Goal: Information Seeking & Learning: Learn about a topic

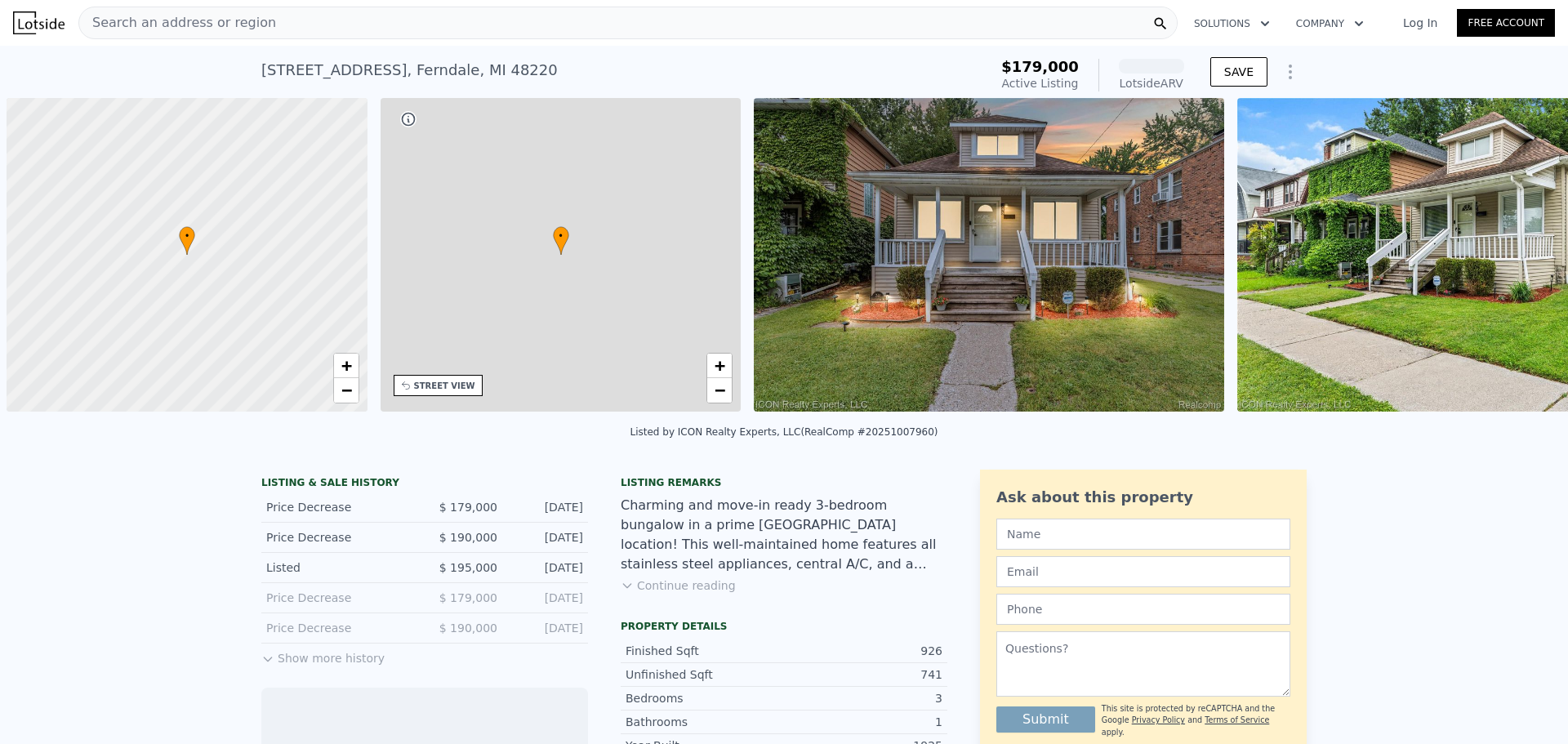
scroll to position [0, 7]
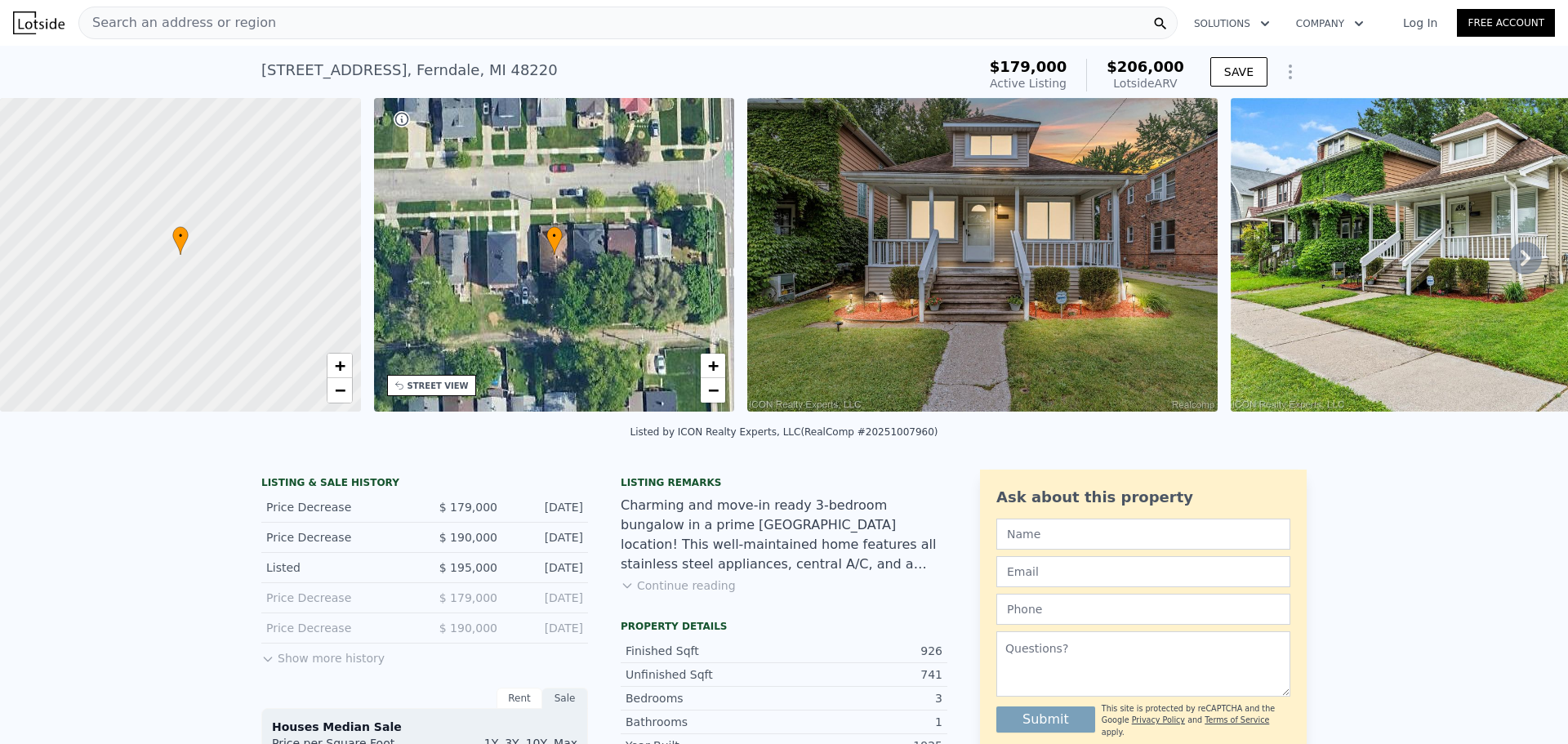
click at [1521, 264] on icon at bounding box center [1525, 258] width 32 height 32
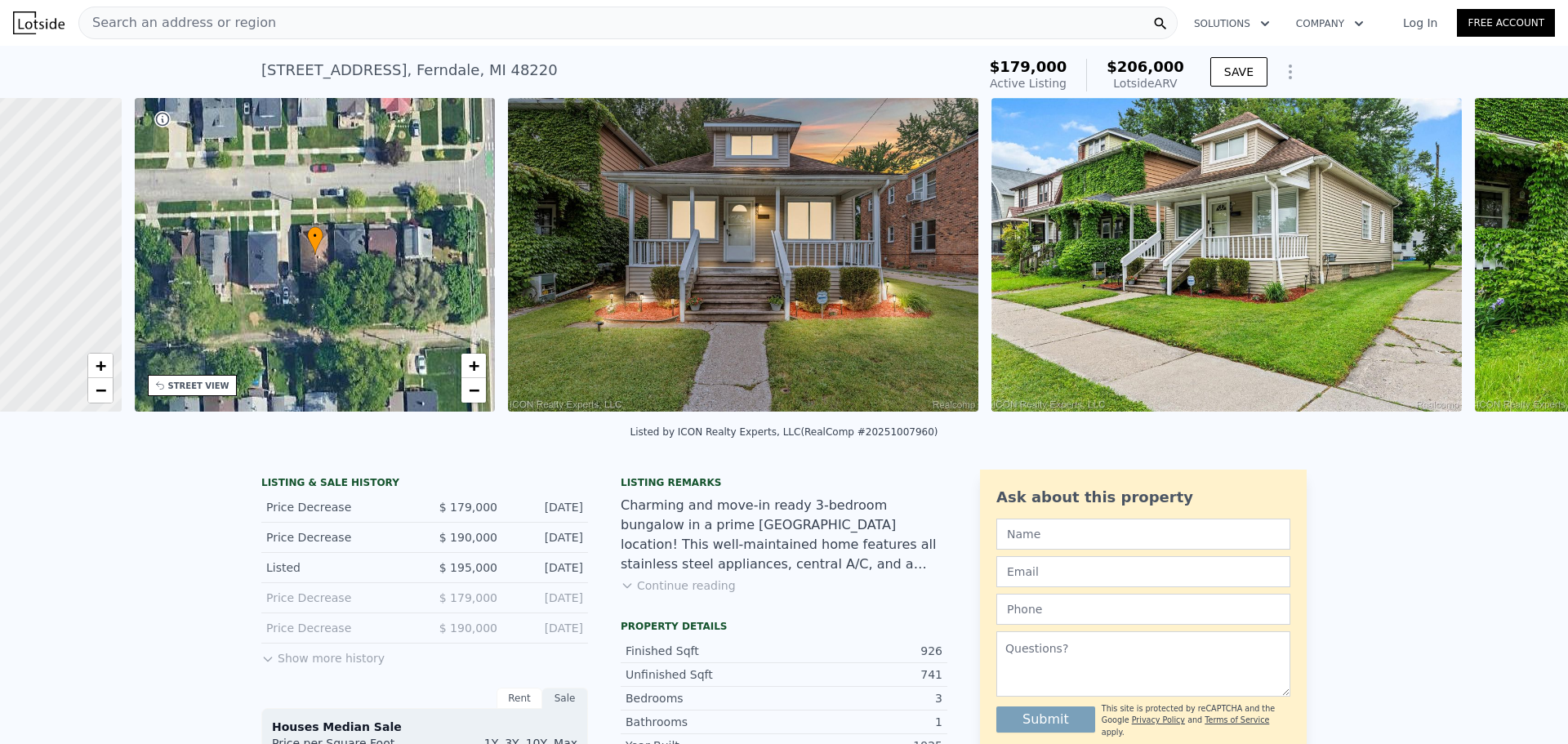
scroll to position [0, 381]
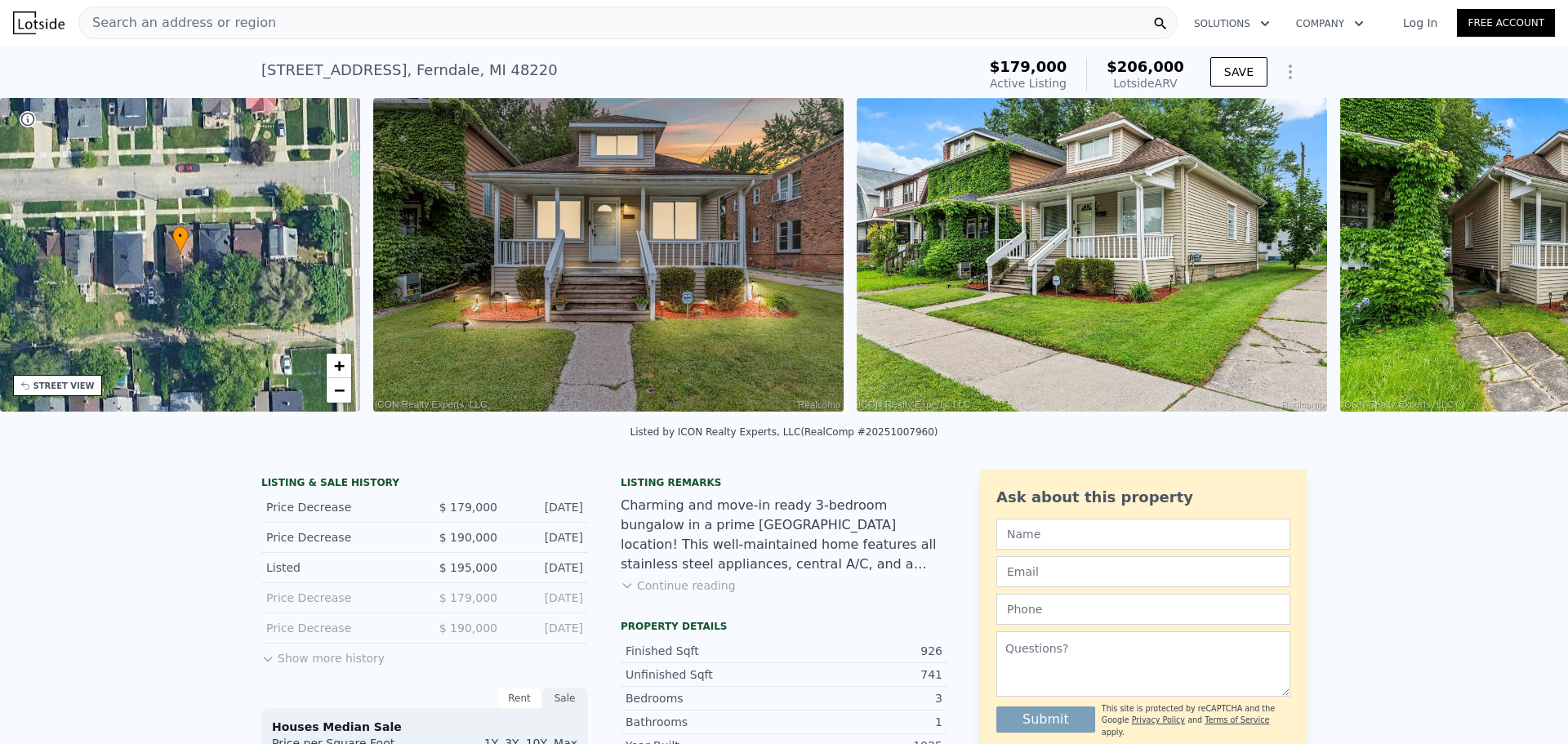
click at [1516, 262] on img at bounding box center [1575, 254] width 471 height 313
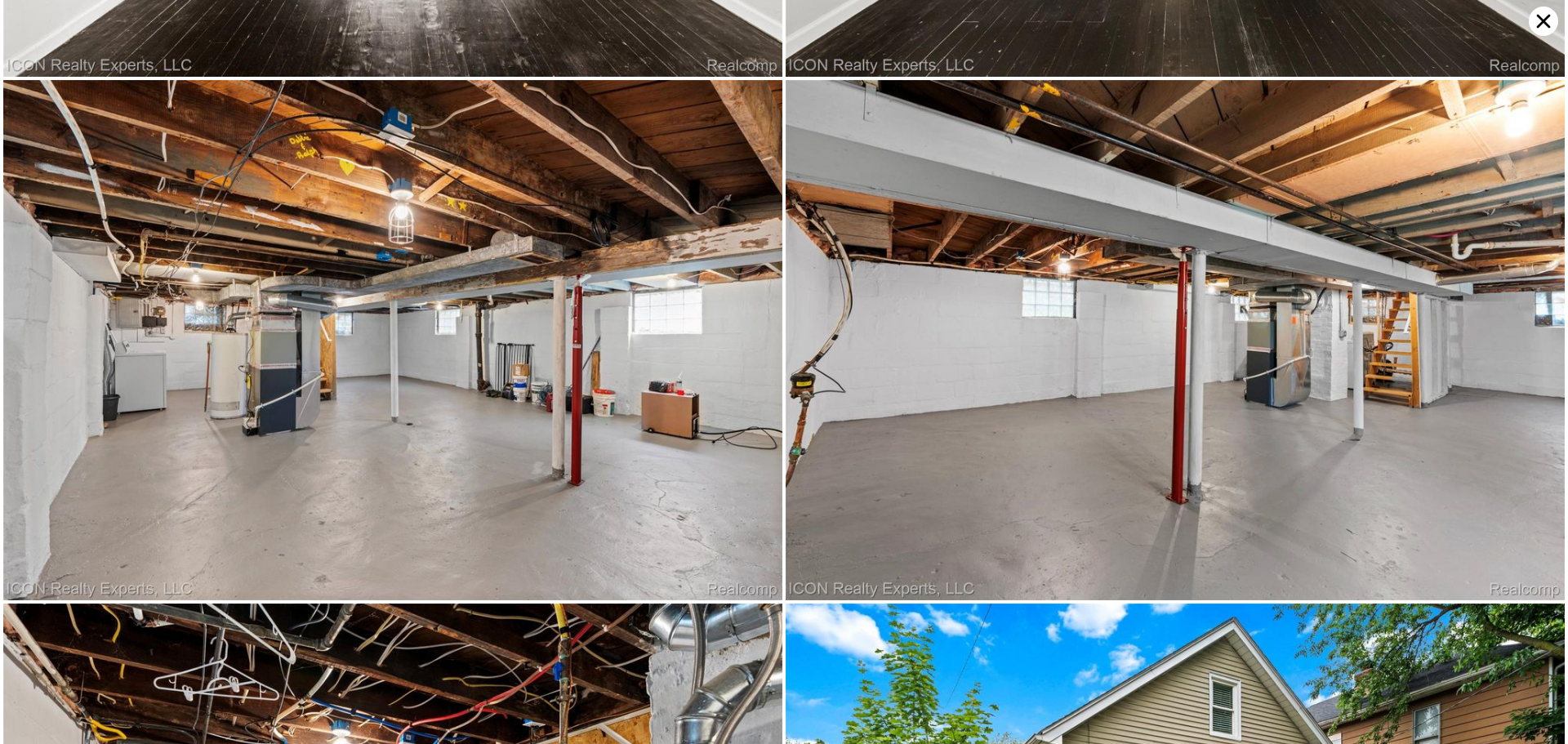
scroll to position [4150, 0]
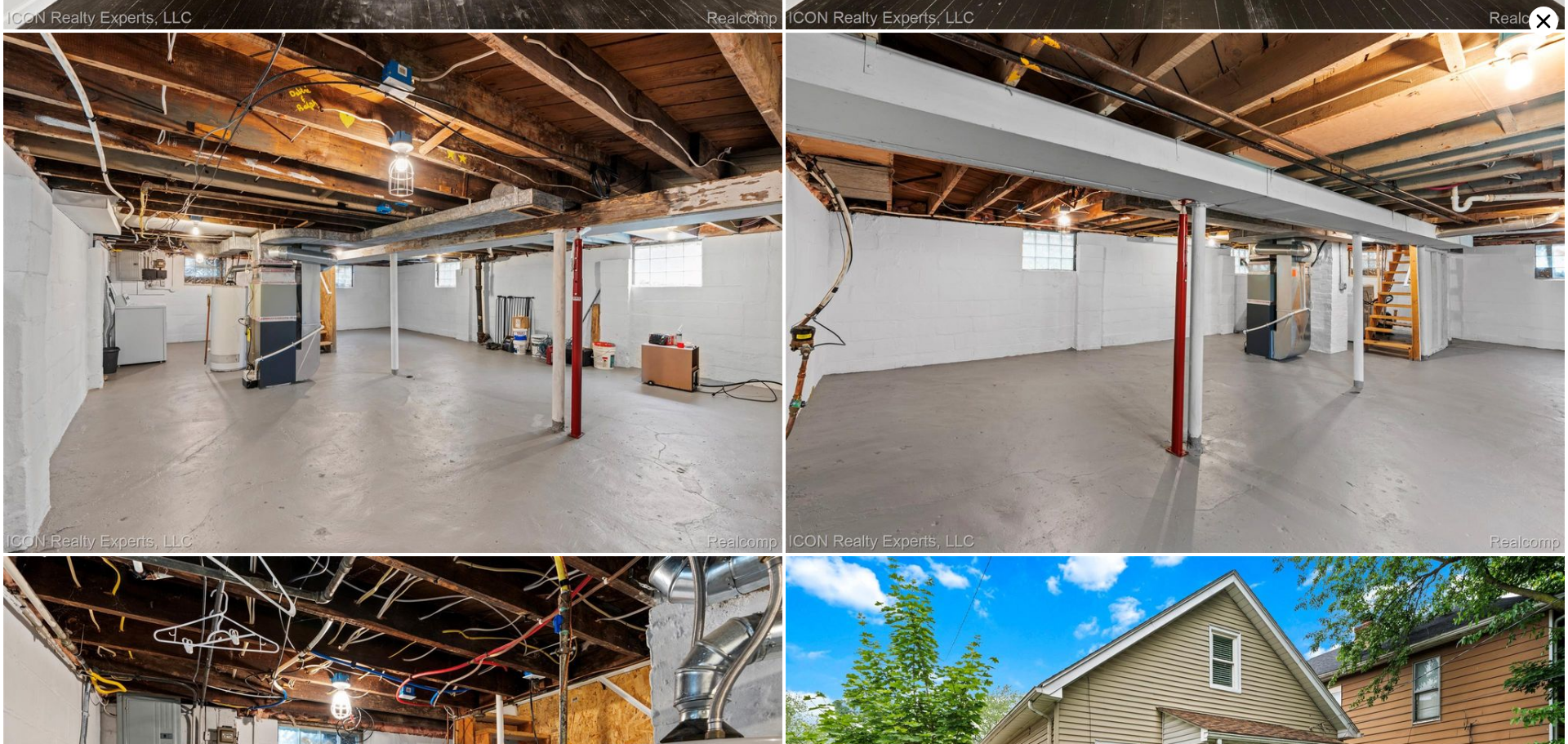
click at [289, 131] on img at bounding box center [392, 292] width 779 height 520
click at [320, 58] on img at bounding box center [392, 292] width 779 height 520
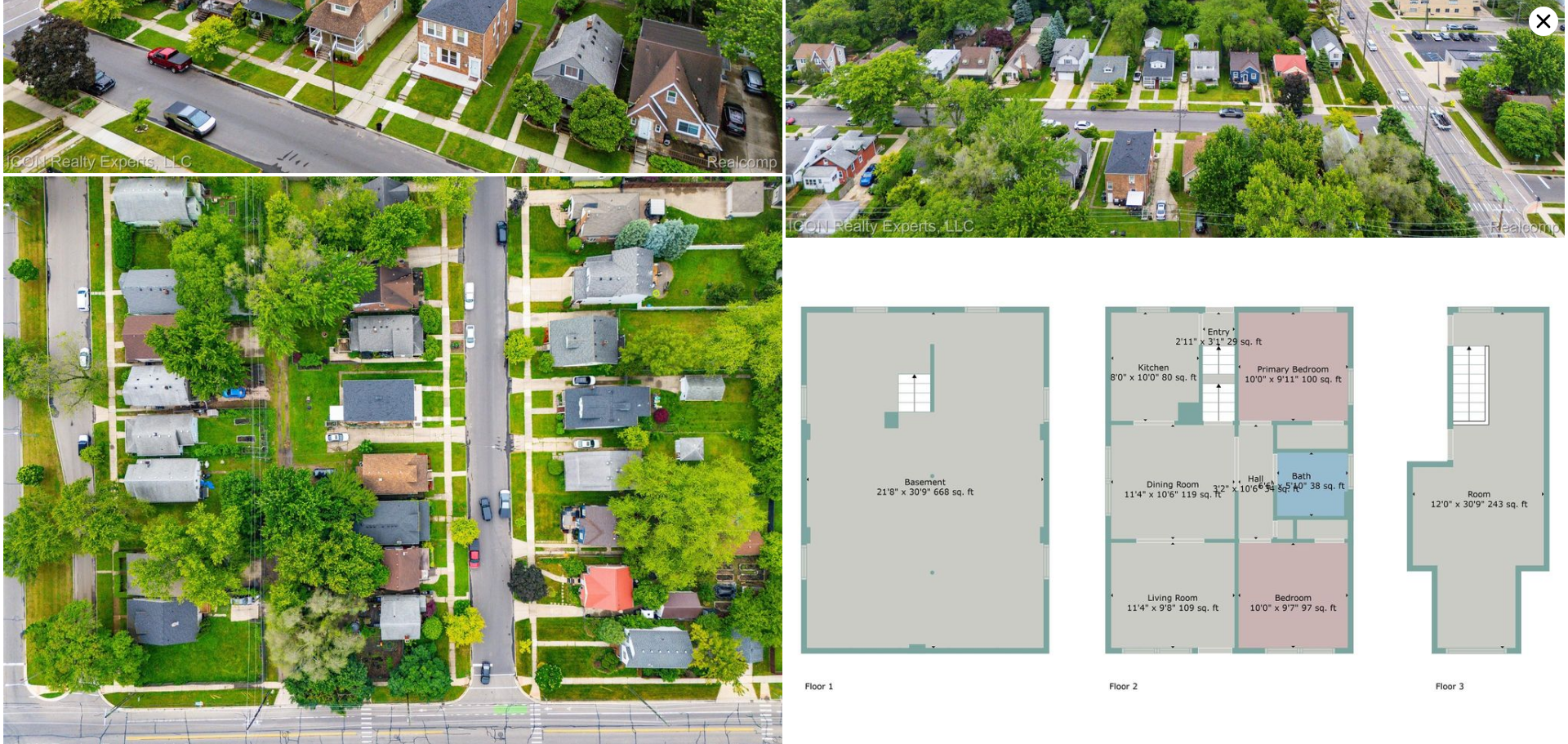
scroll to position [6772, 0]
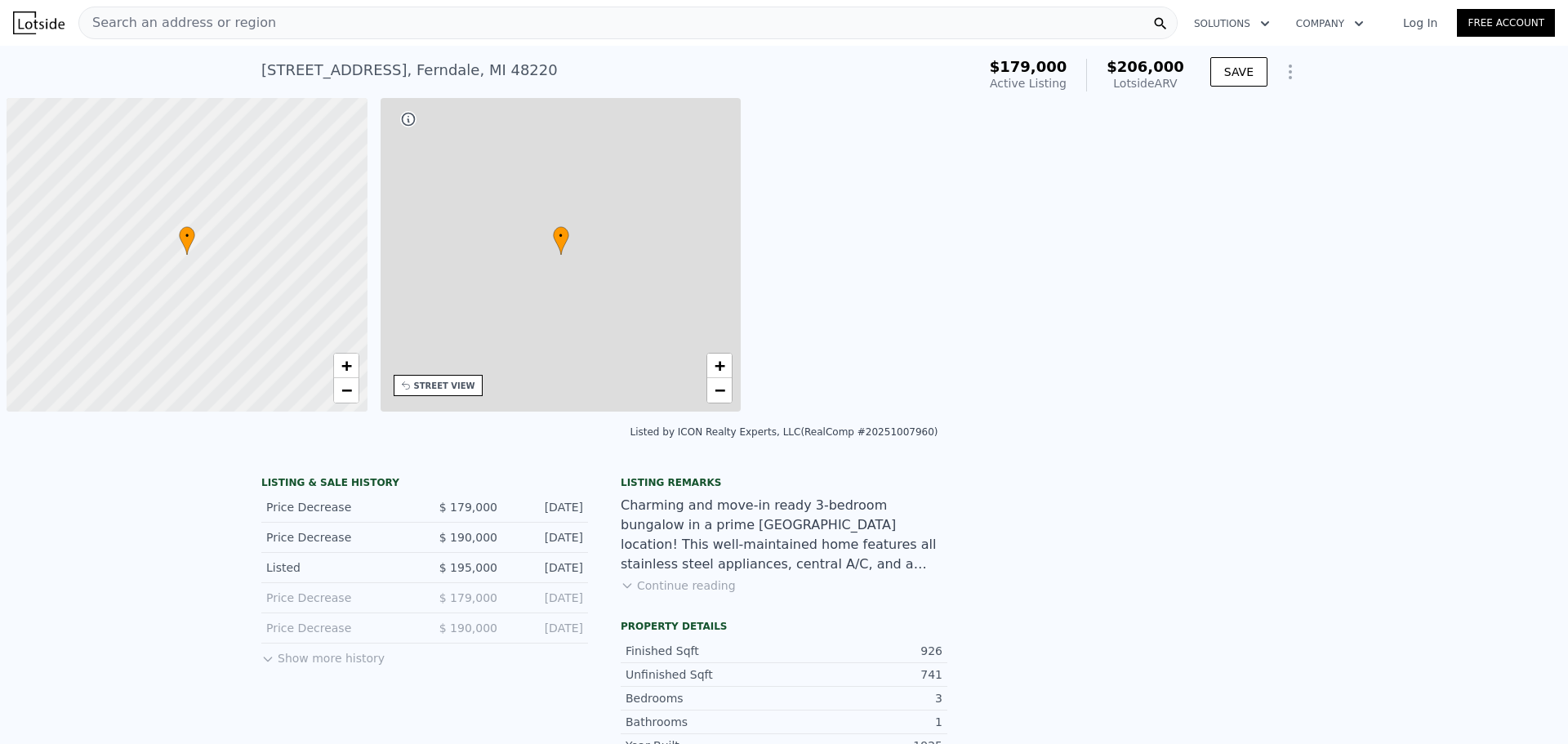
scroll to position [0, 7]
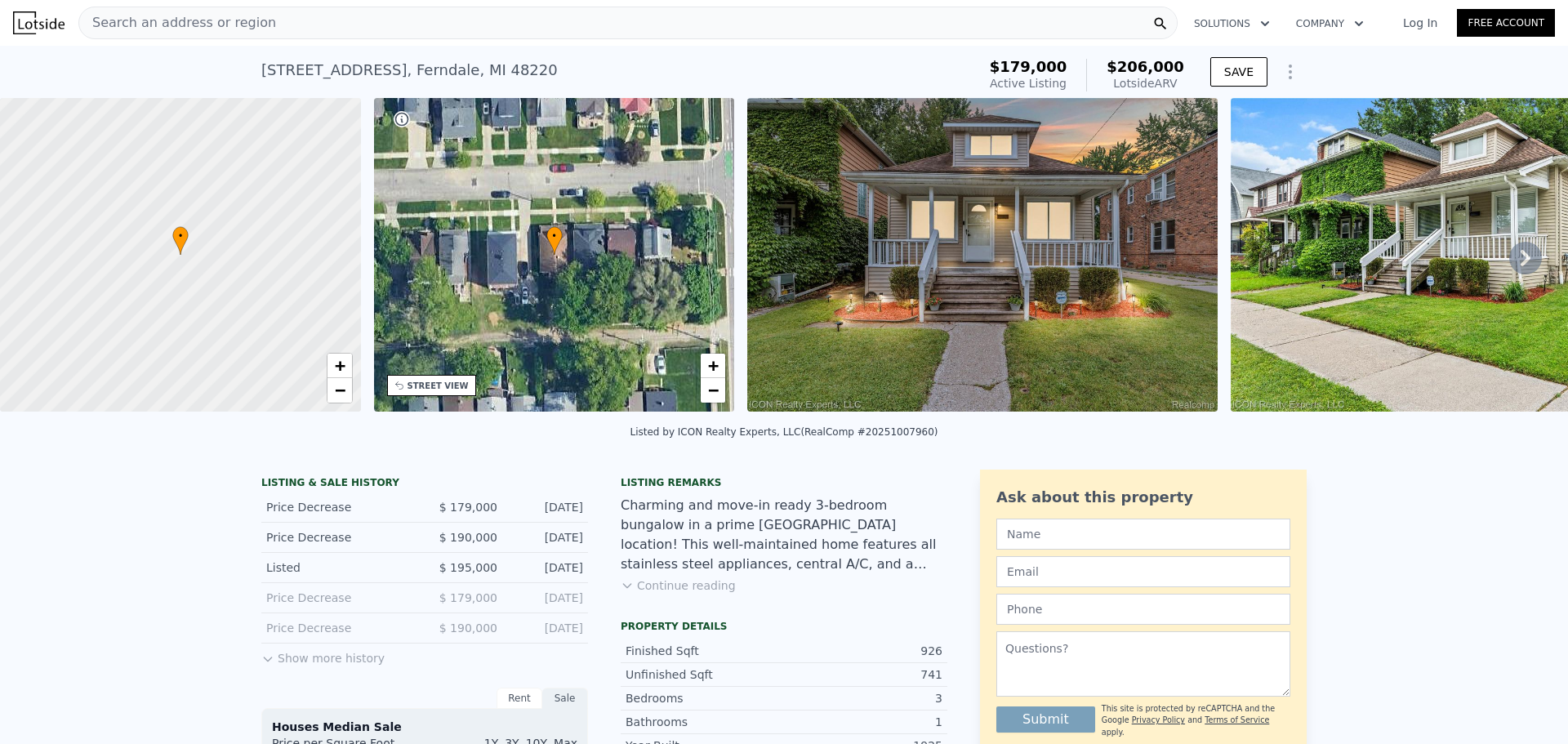
click at [685, 594] on button "Continue reading" at bounding box center [678, 586] width 116 height 17
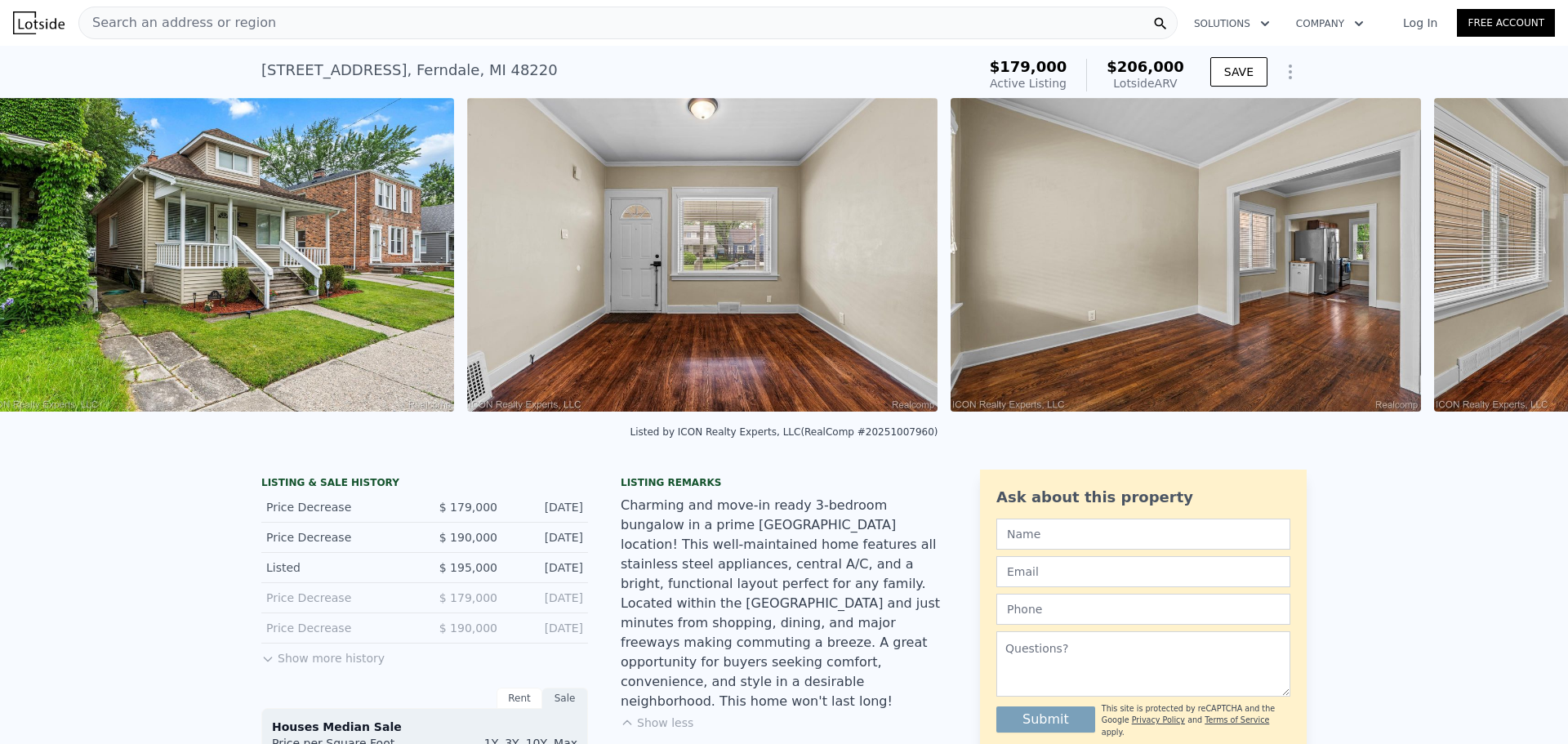
scroll to position [0, 1714]
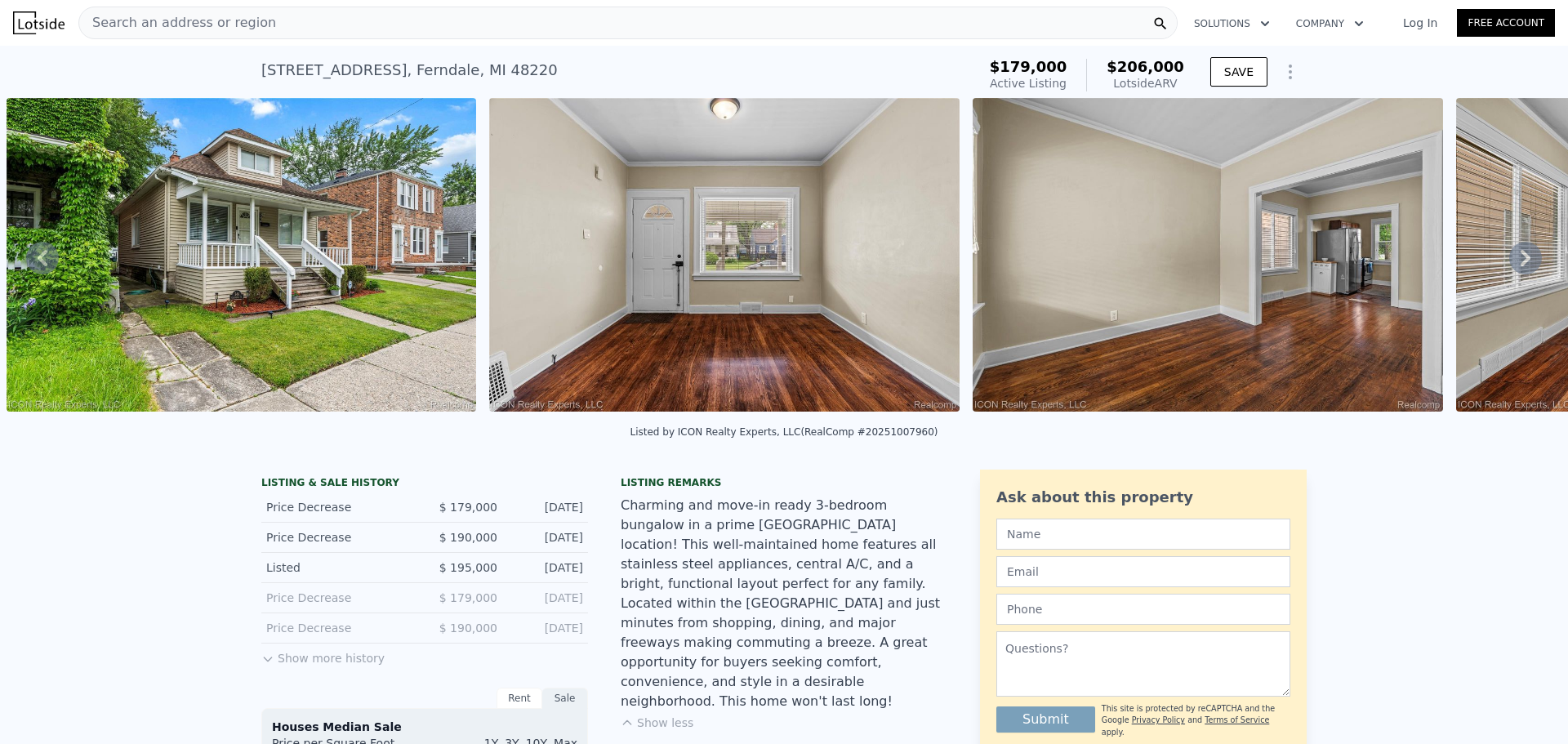
click at [346, 667] on button "Show more history" at bounding box center [323, 655] width 123 height 23
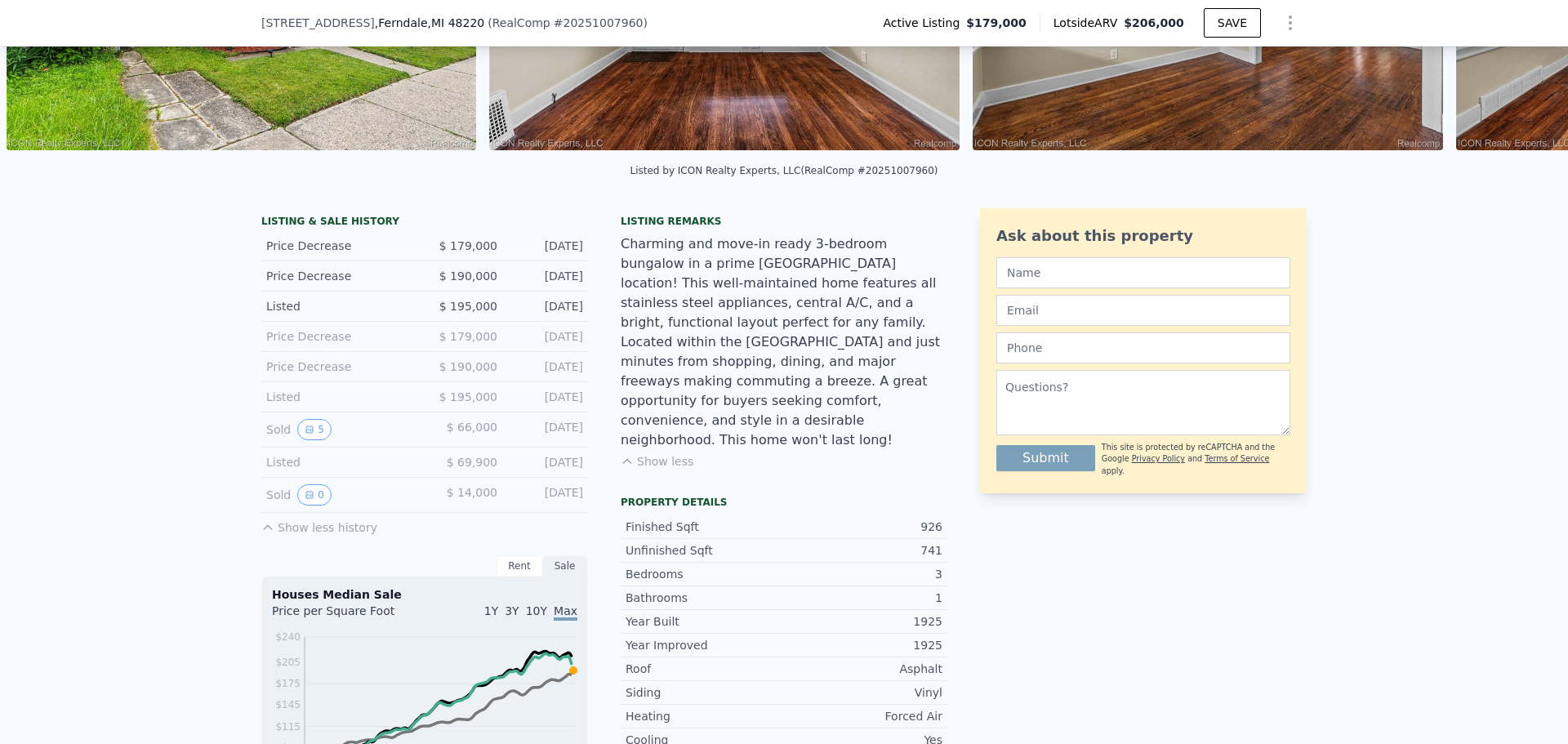
scroll to position [293, 0]
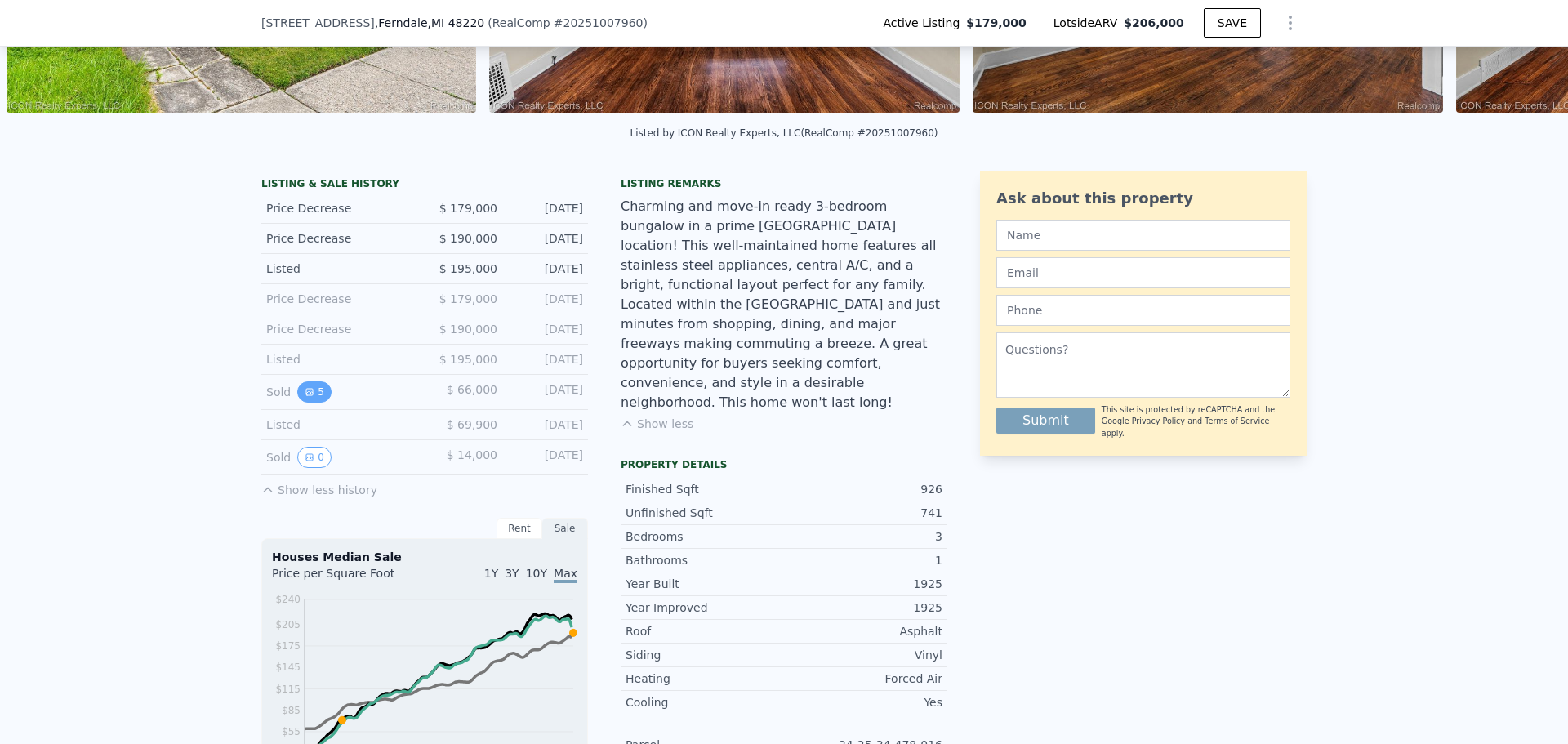
click at [312, 402] on button "5" at bounding box center [314, 392] width 34 height 22
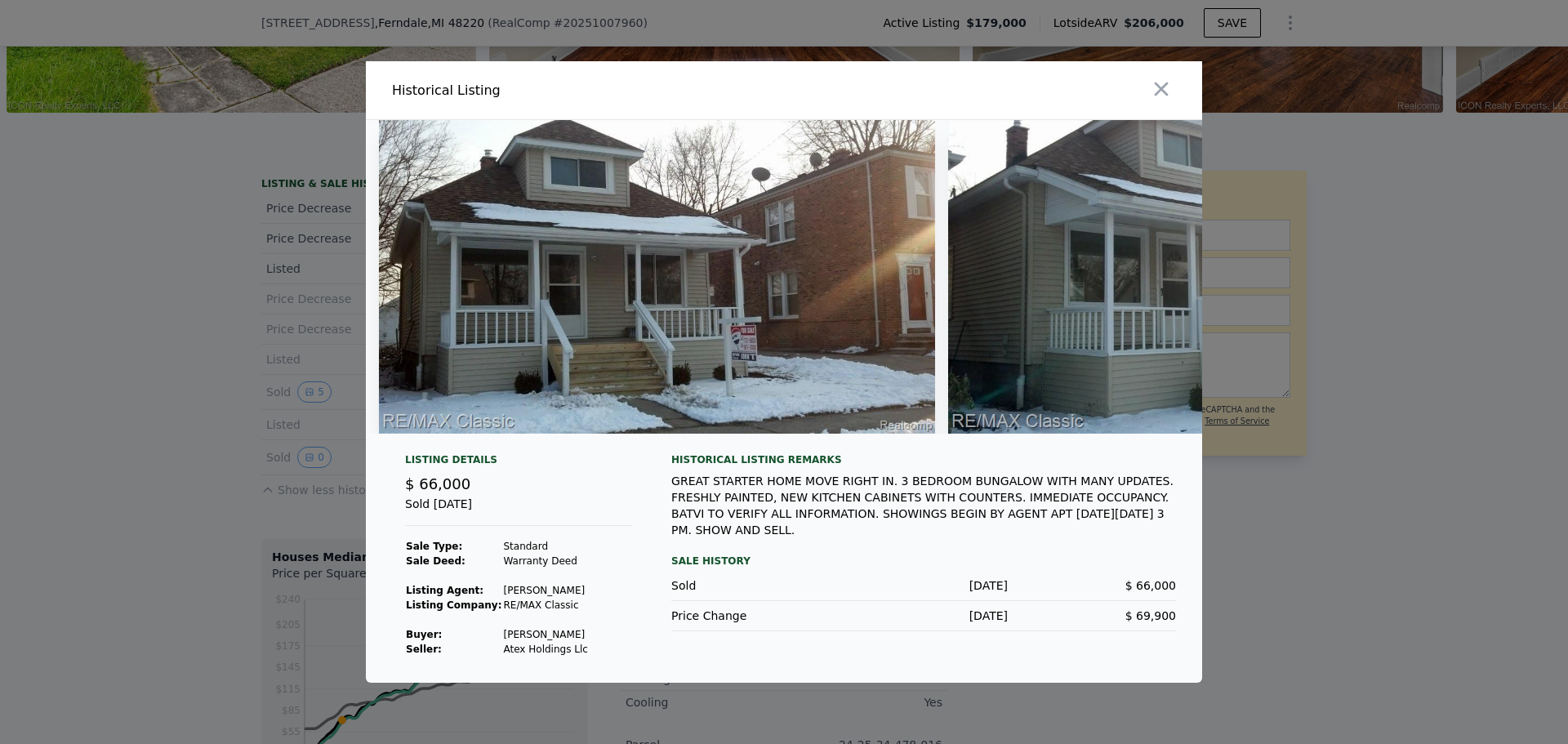
scroll to position [0, 1743]
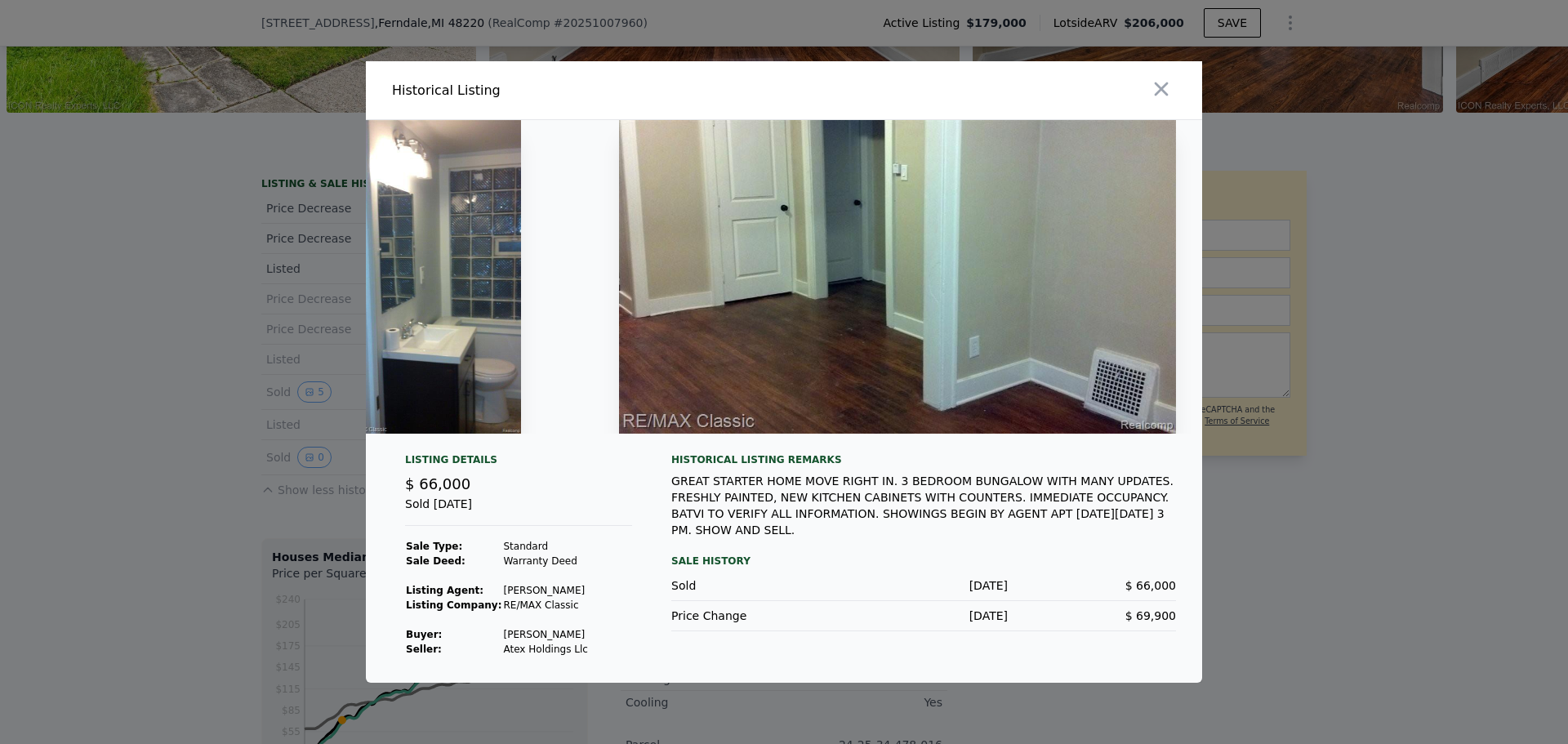
click at [1378, 283] on div at bounding box center [784, 372] width 1568 height 744
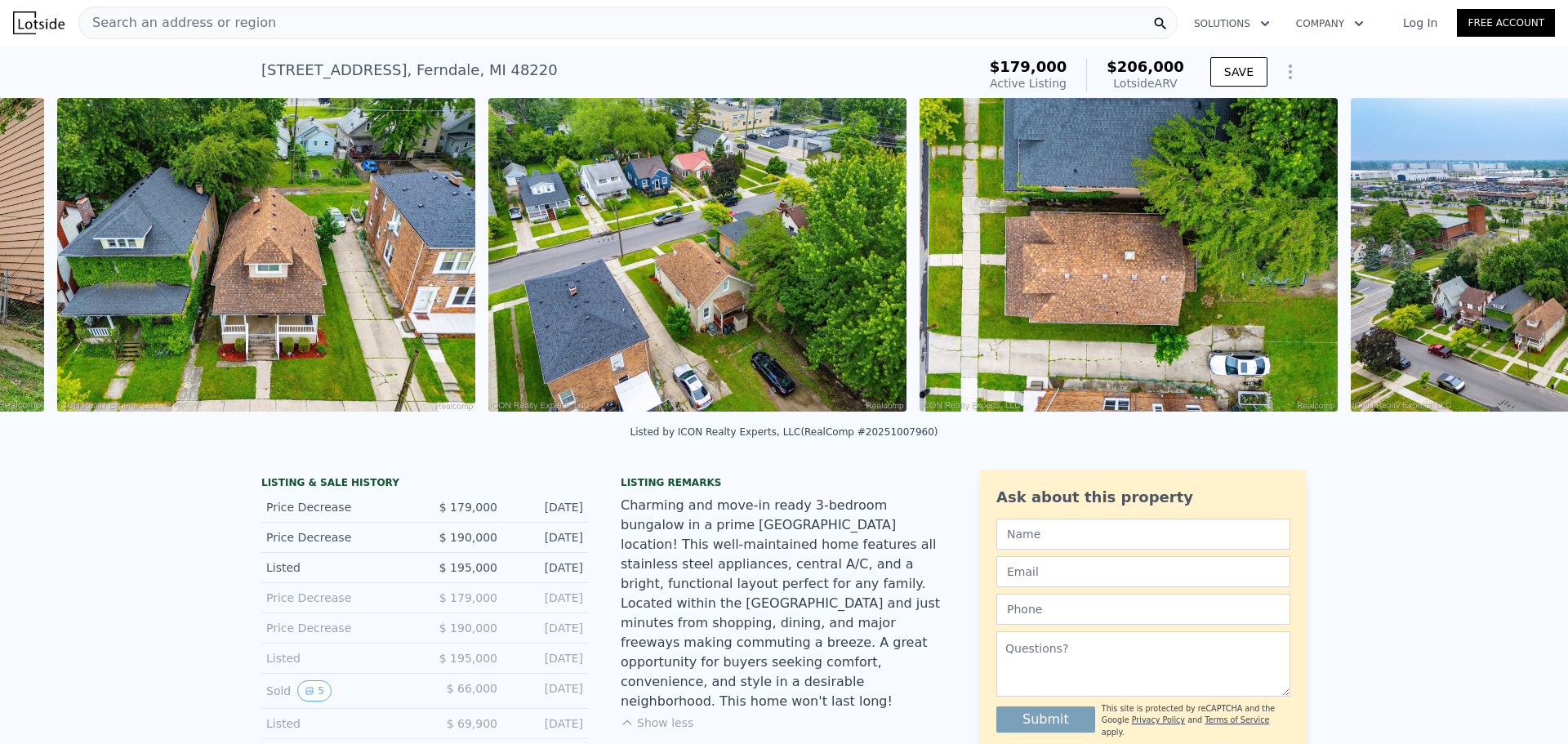
scroll to position [0, 10896]
